Goal: Check status: Check status

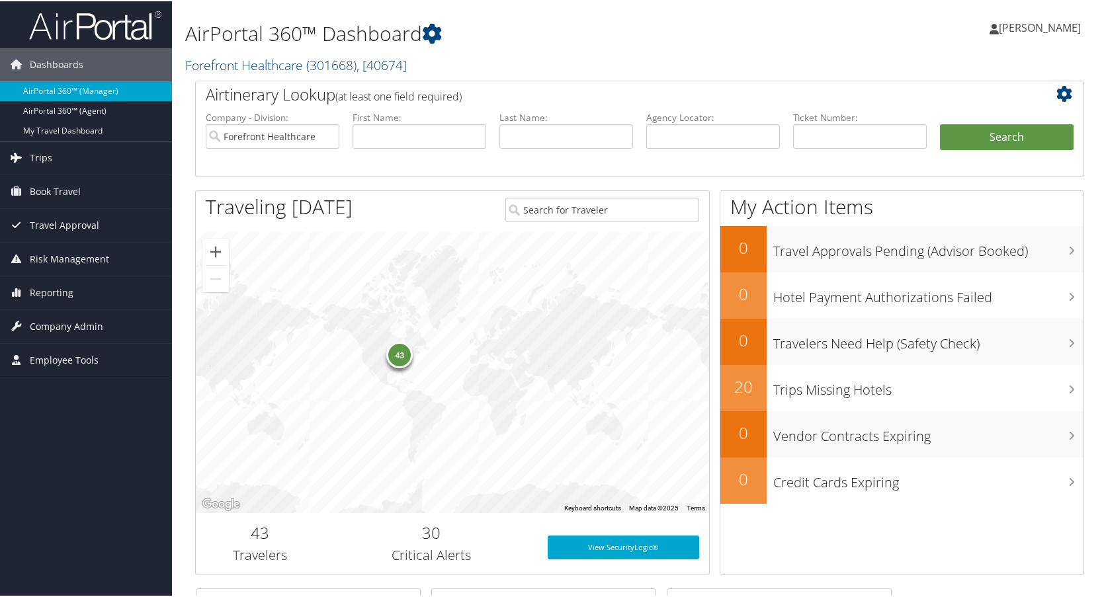
click at [32, 157] on span "Trips" at bounding box center [41, 156] width 22 height 33
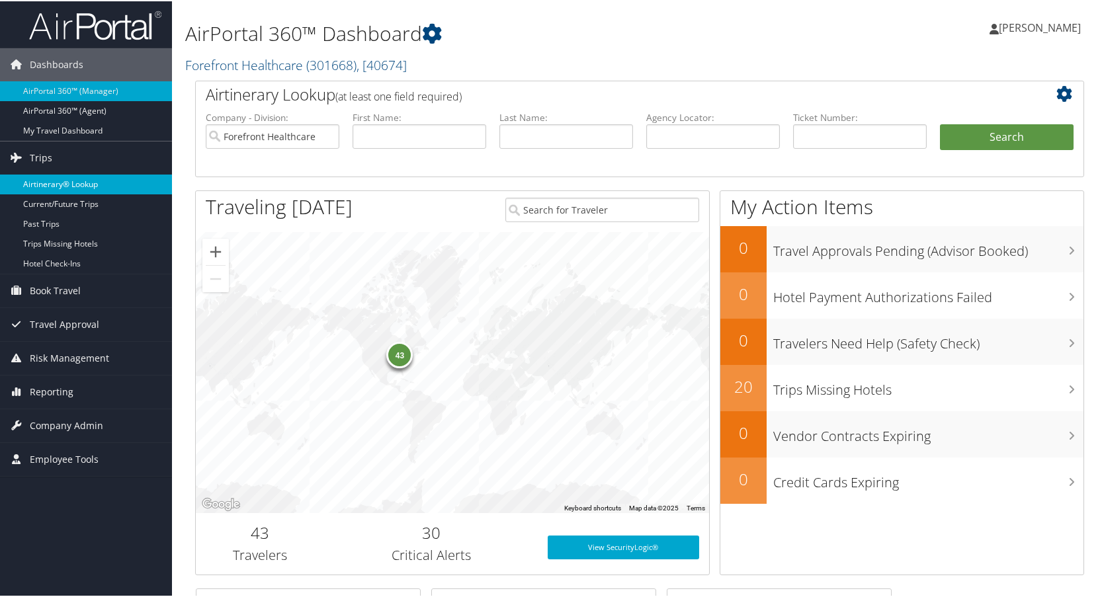
click at [48, 183] on link "Airtinerary® Lookup" at bounding box center [86, 183] width 172 height 20
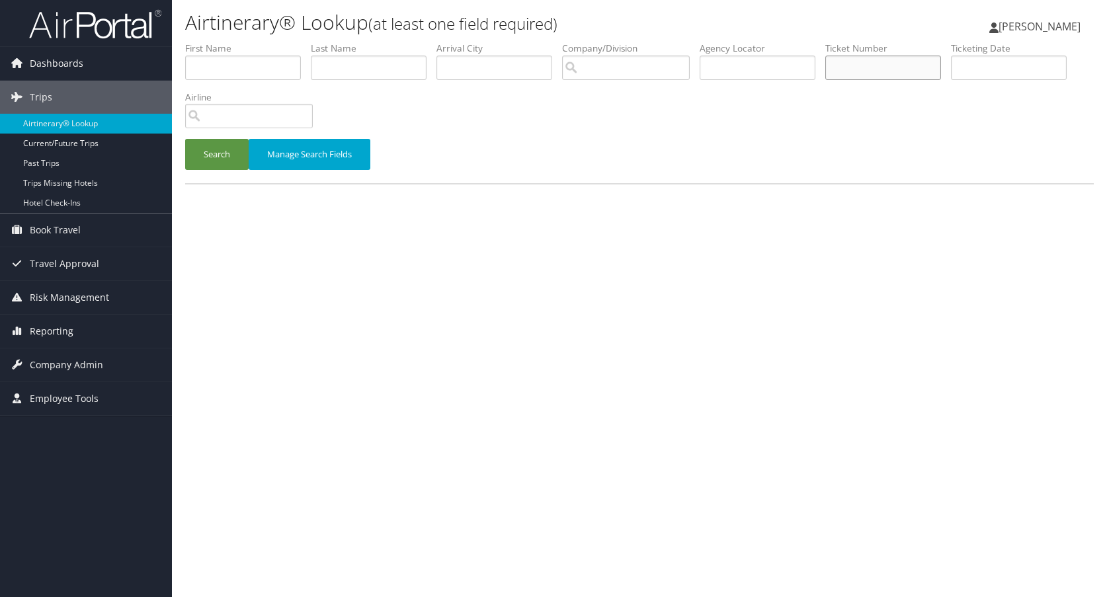
click at [861, 68] on input "text" at bounding box center [883, 68] width 116 height 24
type input "0018990571309"
click at [221, 157] on button "Search" at bounding box center [216, 154] width 63 height 31
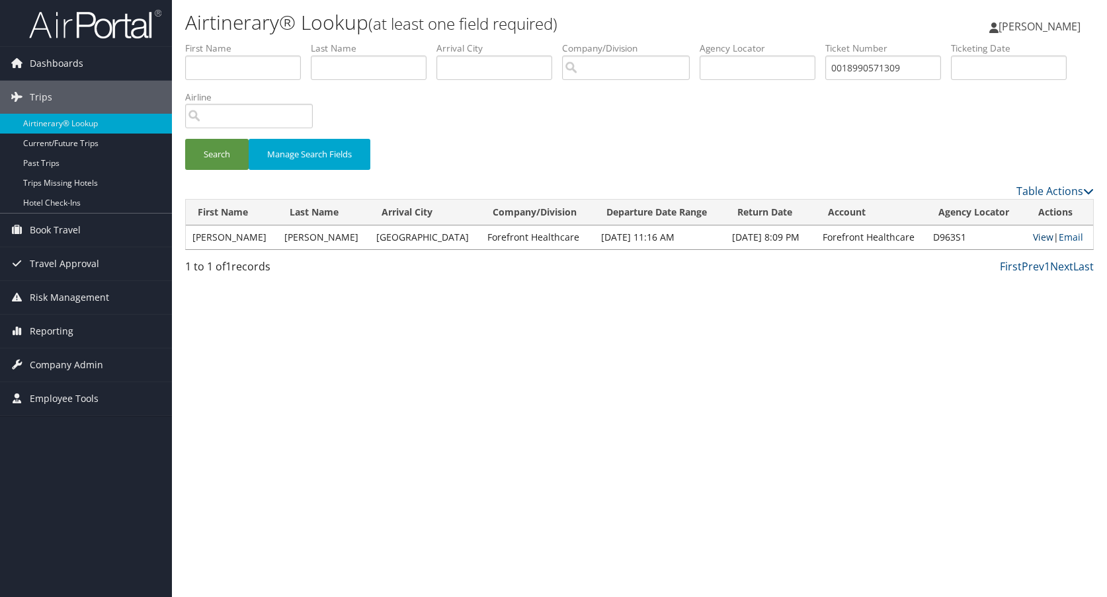
click at [1033, 237] on link "View" at bounding box center [1043, 237] width 21 height 13
drag, startPoint x: 842, startPoint y: 65, endPoint x: 987, endPoint y: 71, distance: 145.0
click at [987, 42] on ul "First Name Last Name Departure City Arrival City Company/Division Airport/City …" at bounding box center [639, 42] width 909 height 0
type input "-"
type input "0068999944174"
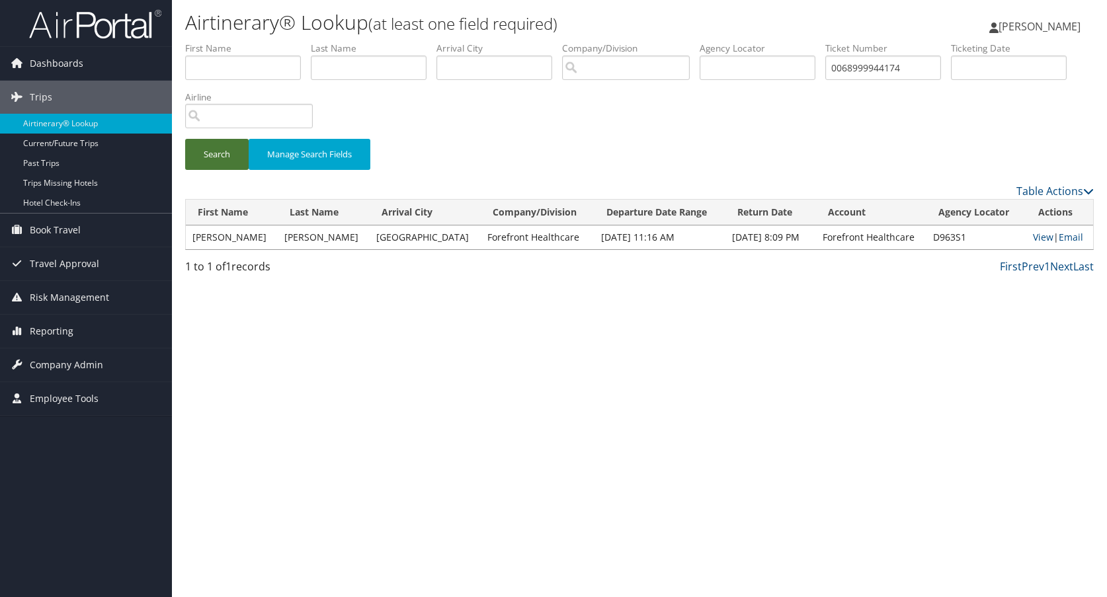
click at [212, 154] on button "Search" at bounding box center [216, 154] width 63 height 31
click at [1036, 237] on link "View" at bounding box center [1039, 237] width 21 height 13
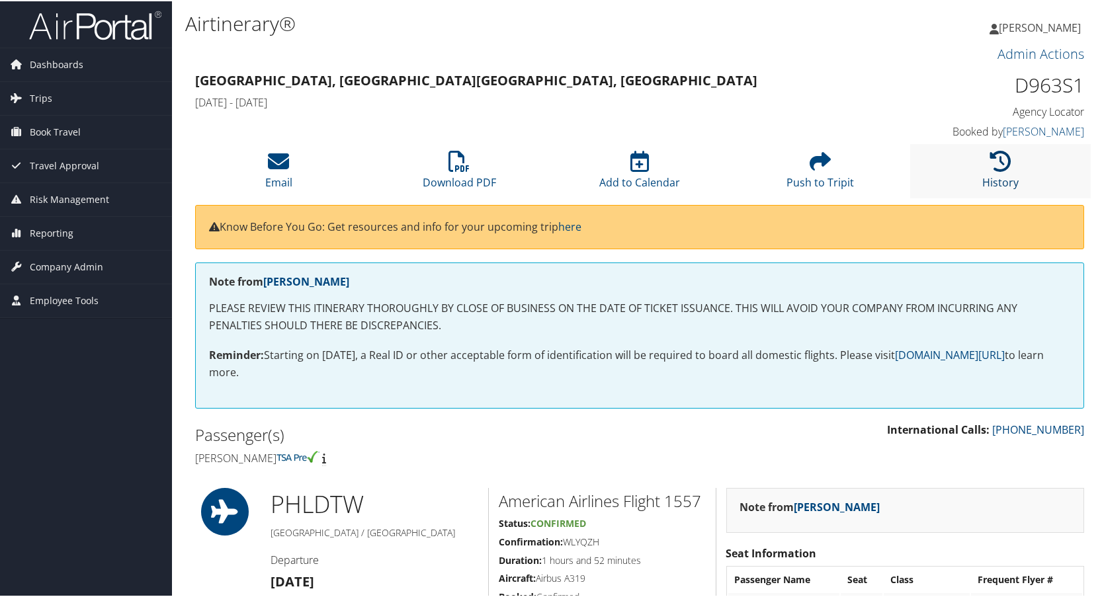
click at [993, 157] on icon at bounding box center [1000, 159] width 21 height 21
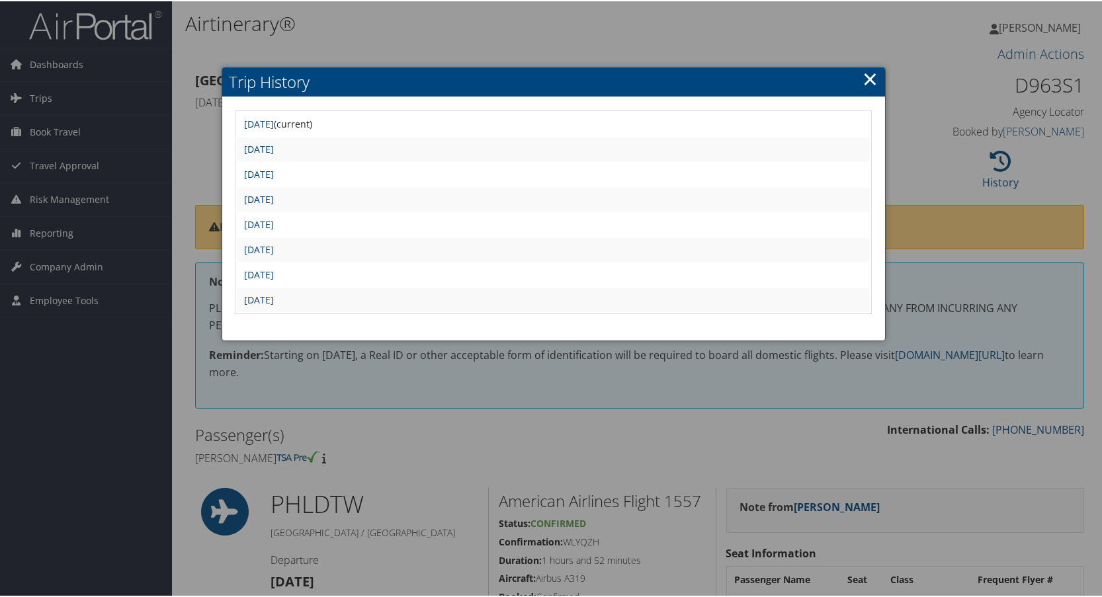
click at [274, 196] on link "Mon Sep 22 10:28:49 MDT 2025" at bounding box center [259, 198] width 30 height 13
